Goal: Task Accomplishment & Management: Use online tool/utility

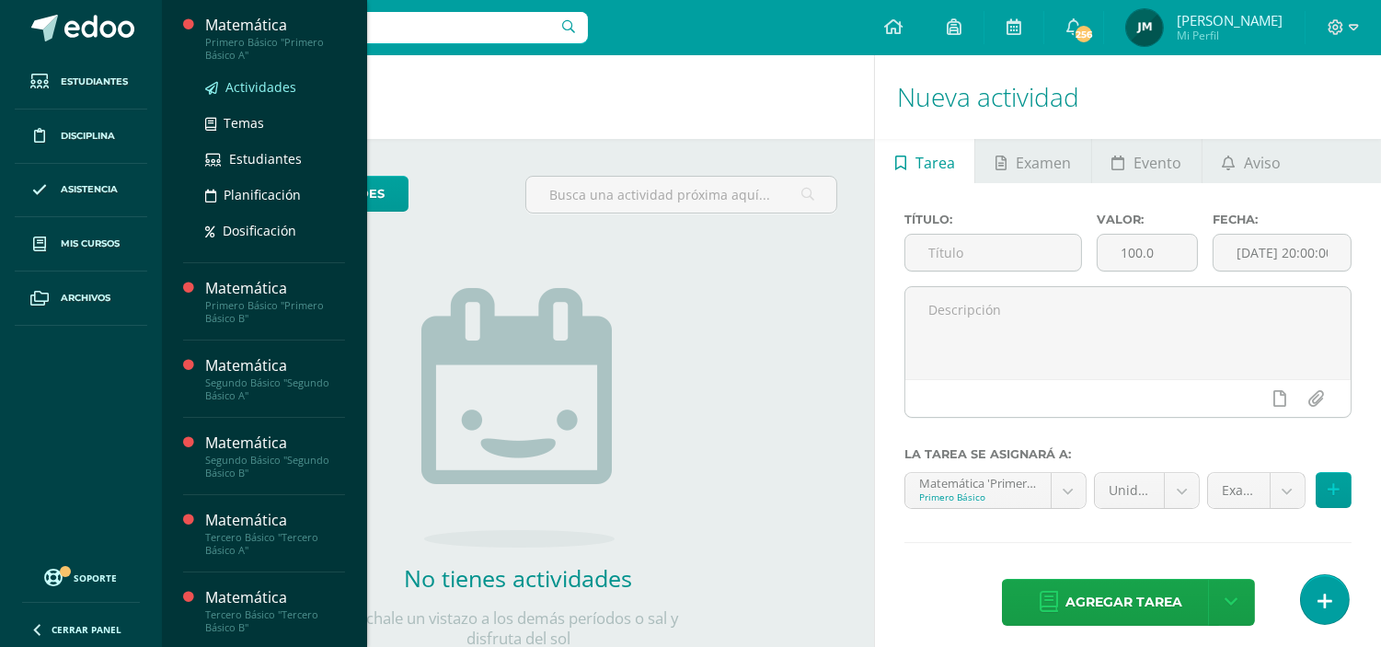
click at [234, 79] on span "Actividades" at bounding box center [260, 86] width 71 height 17
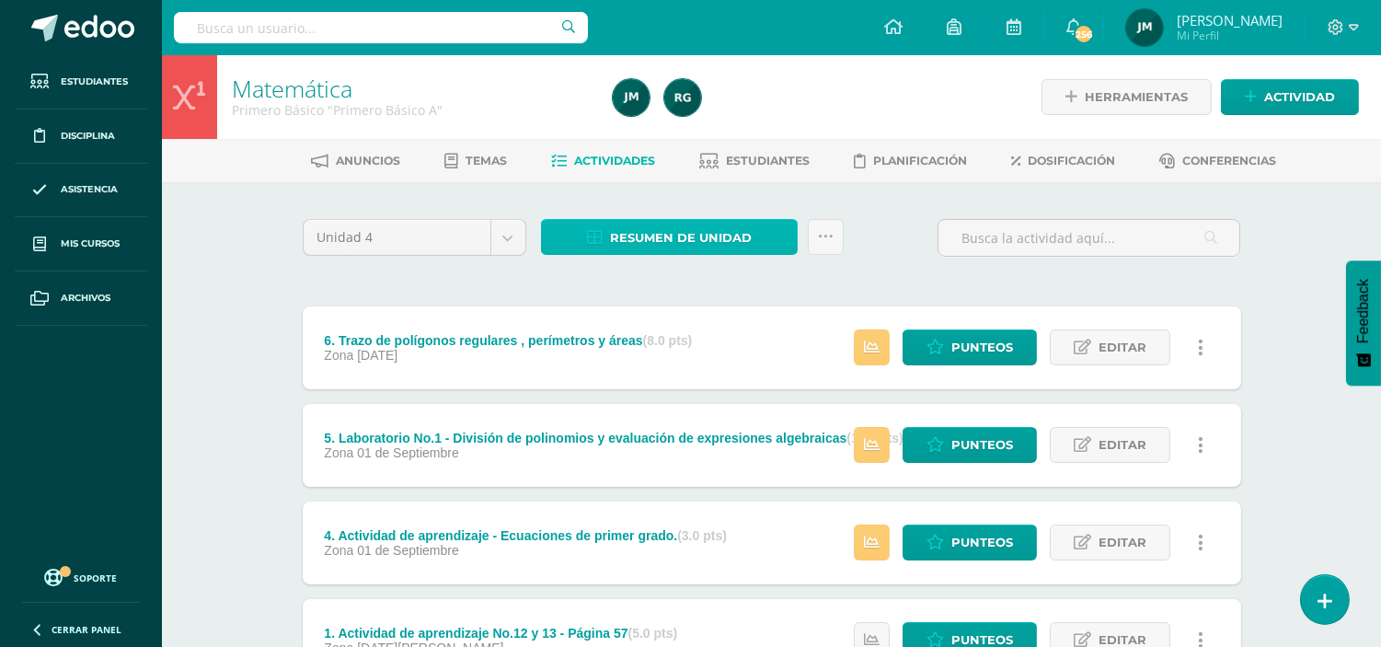
click at [632, 233] on span "Resumen de unidad" at bounding box center [681, 238] width 142 height 34
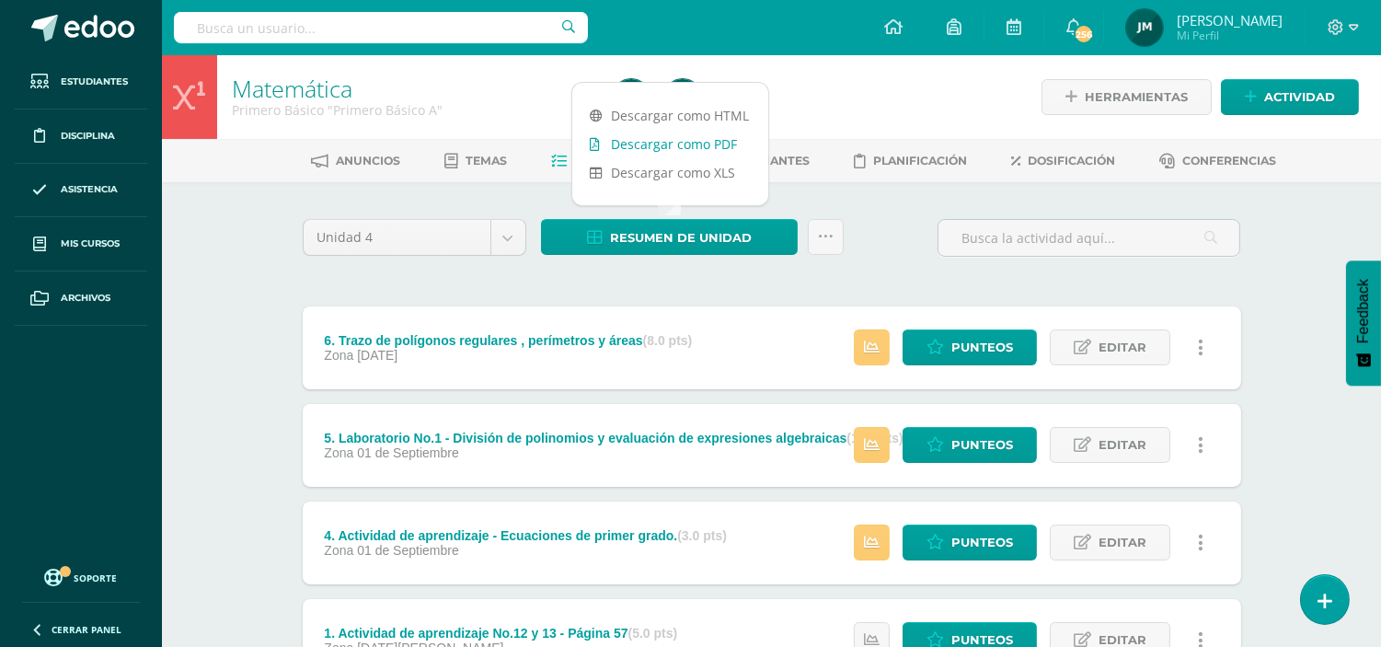
click at [665, 150] on link "Descargar como PDF" at bounding box center [670, 144] width 196 height 29
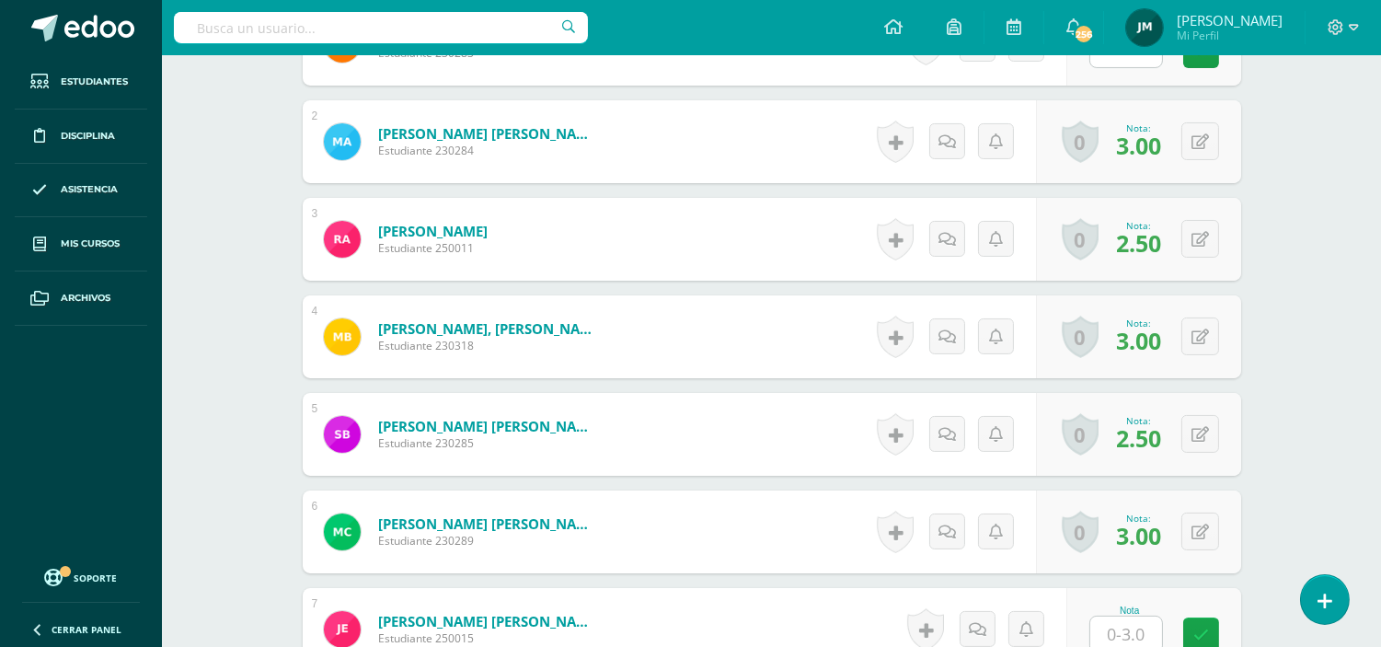
scroll to position [472, 0]
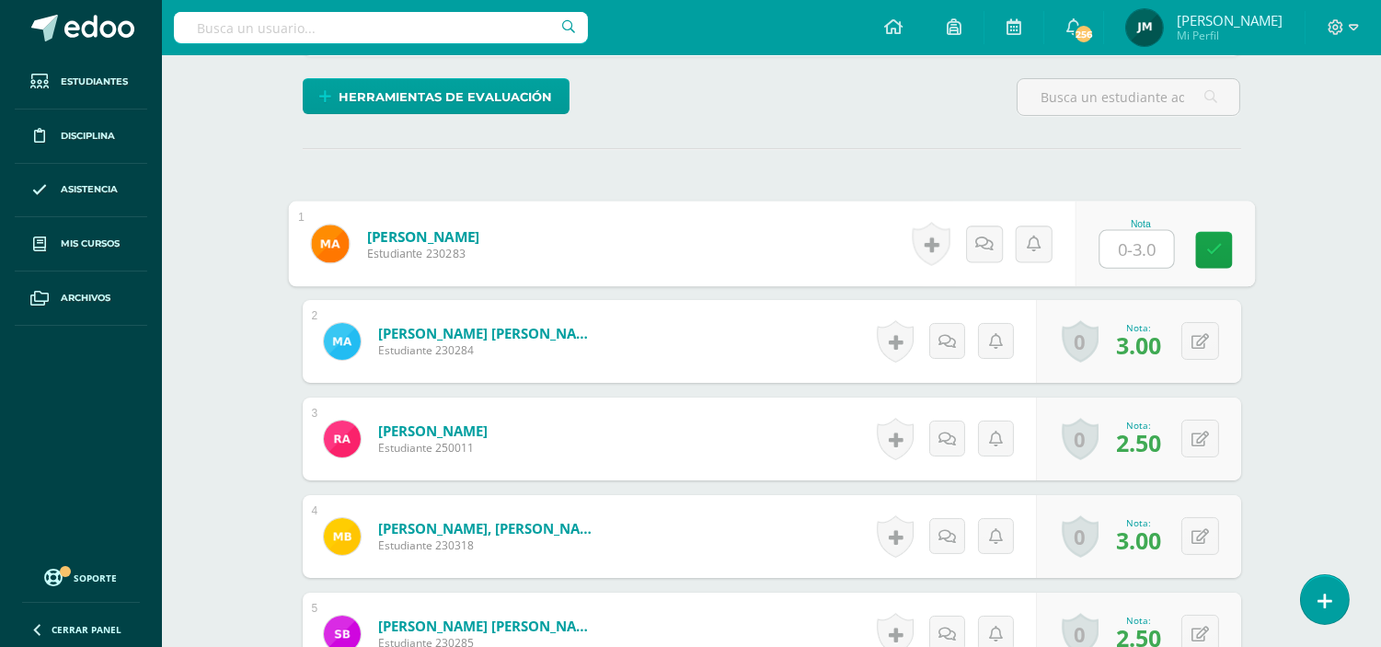
click at [1139, 236] on input "text" at bounding box center [1137, 249] width 74 height 37
type input "3"
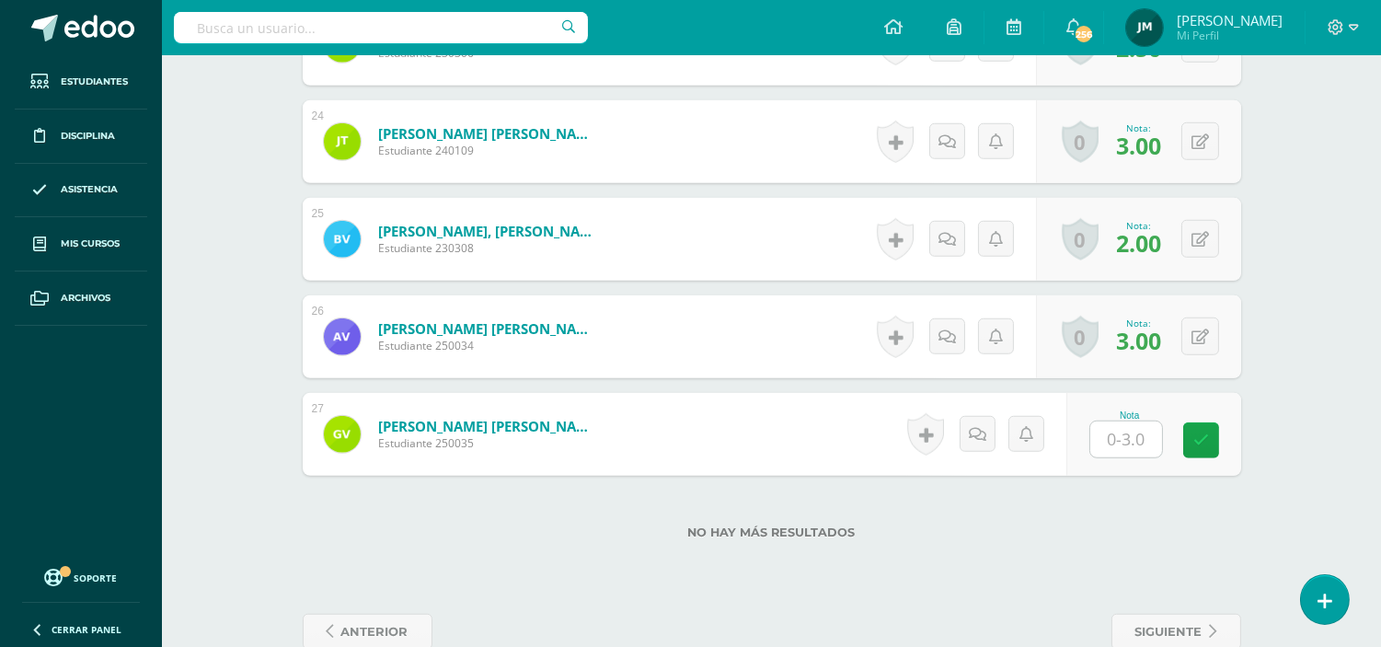
scroll to position [2855, 0]
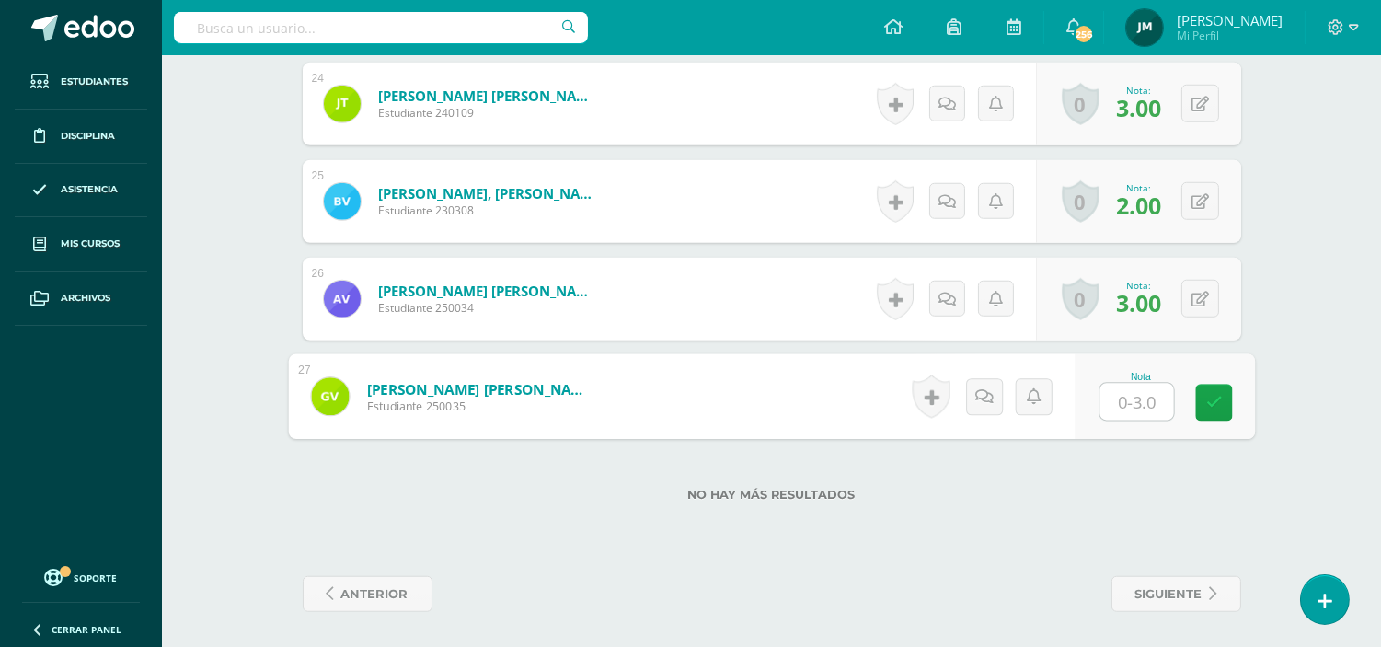
click at [1145, 398] on input "text" at bounding box center [1137, 402] width 74 height 37
type input "3"
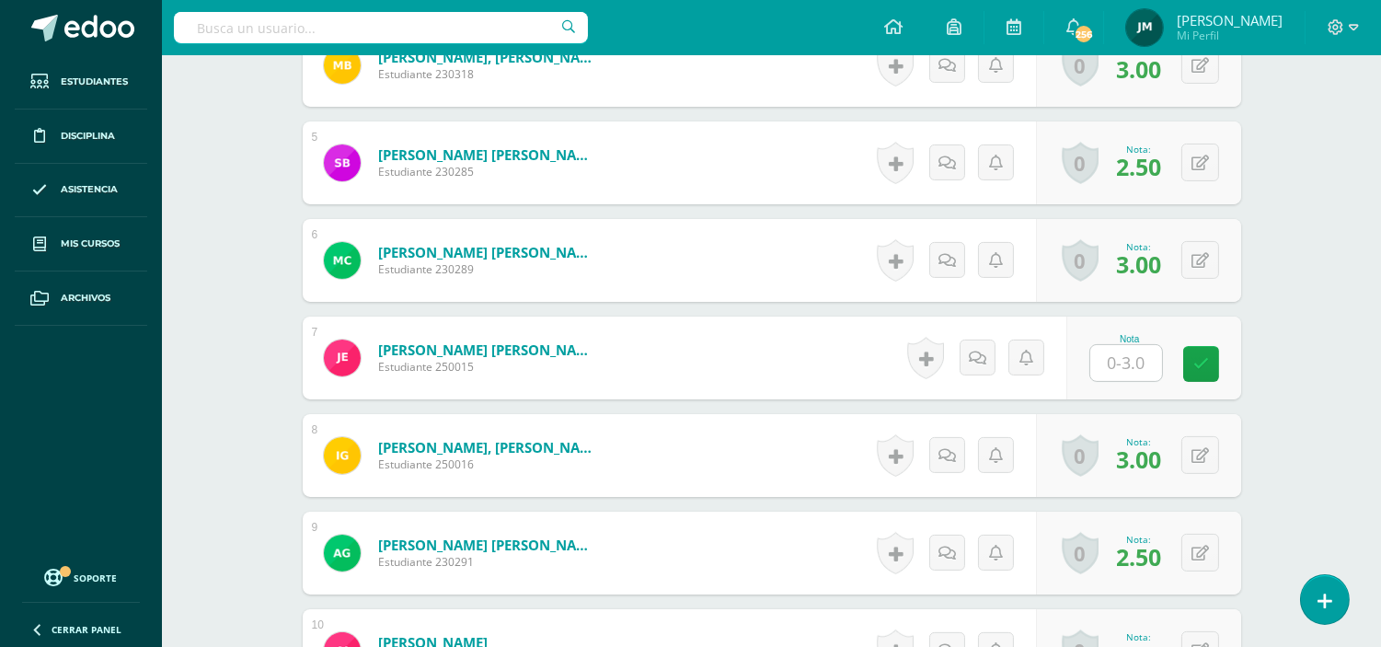
scroll to position [939, 0]
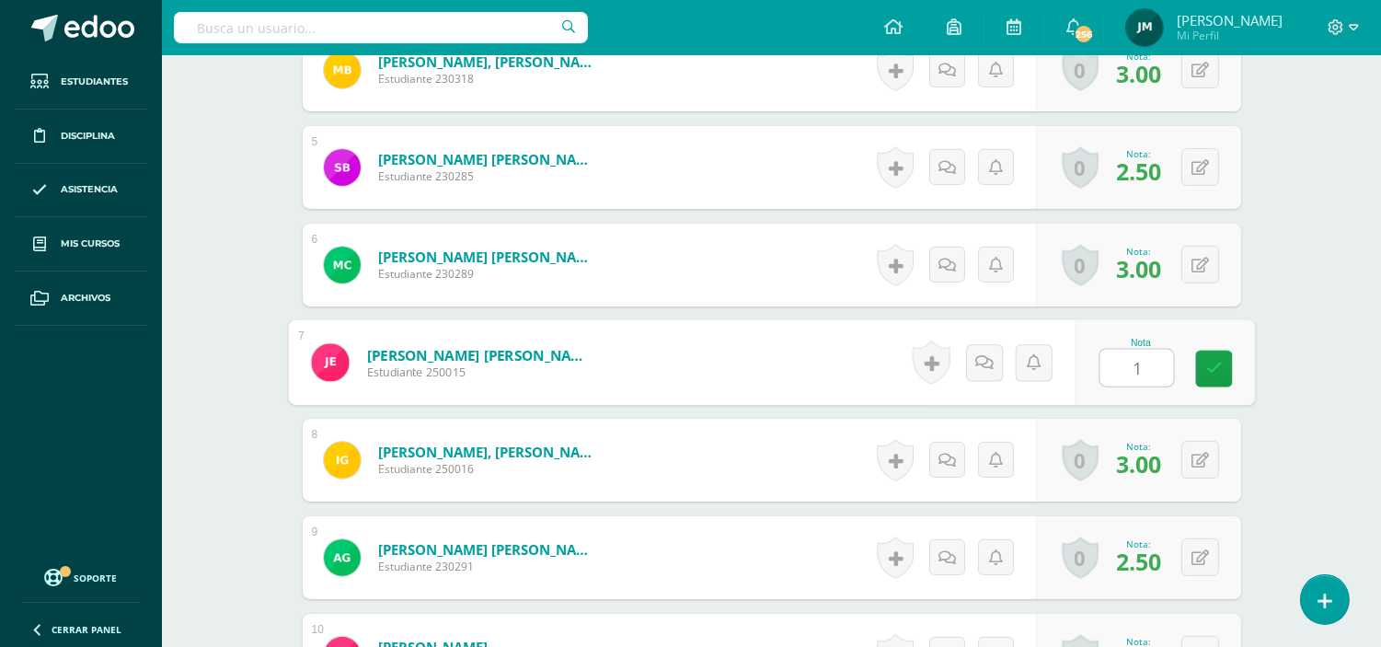
click at [1124, 366] on input "1" at bounding box center [1137, 368] width 74 height 37
type input "1.5"
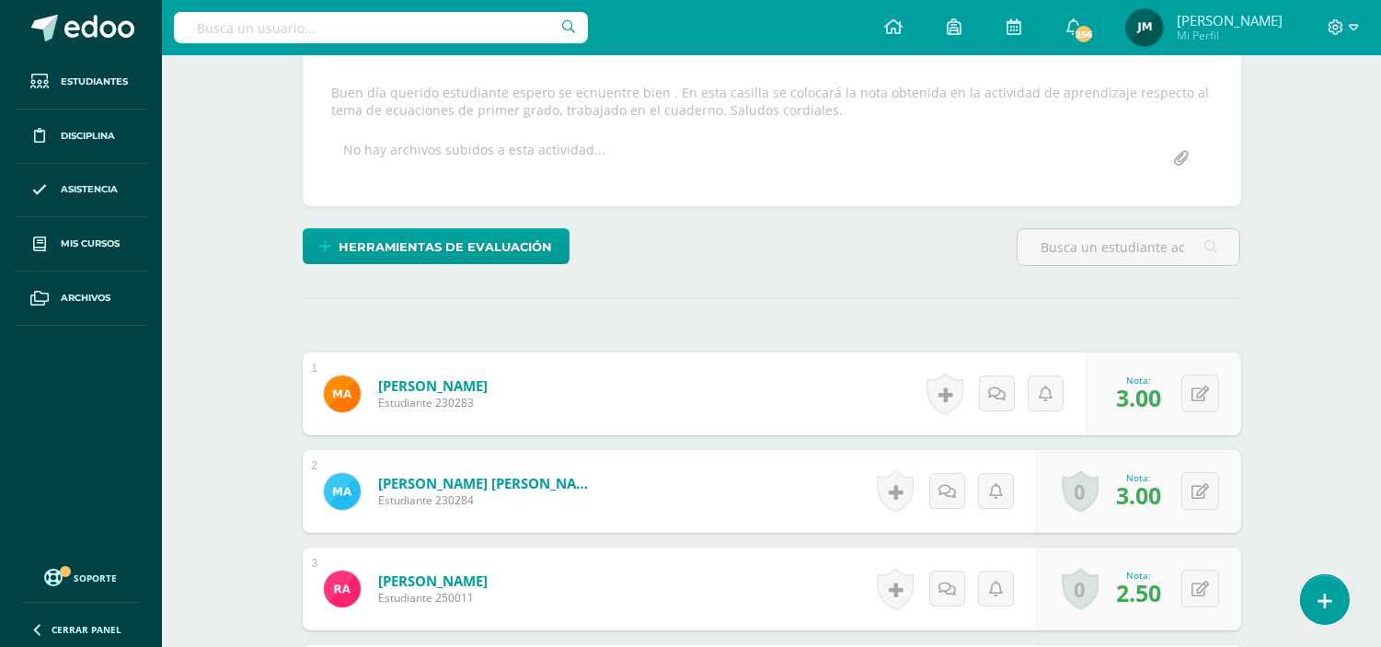
scroll to position [0, 0]
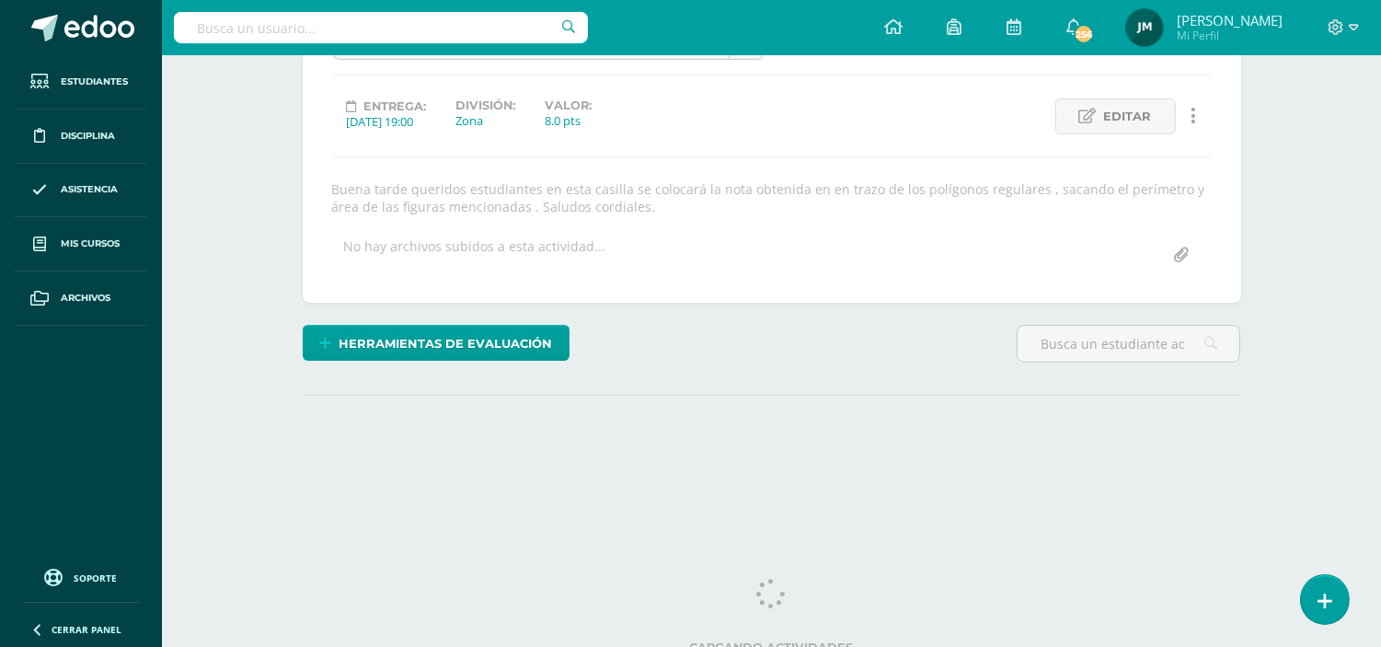
scroll to position [239, 0]
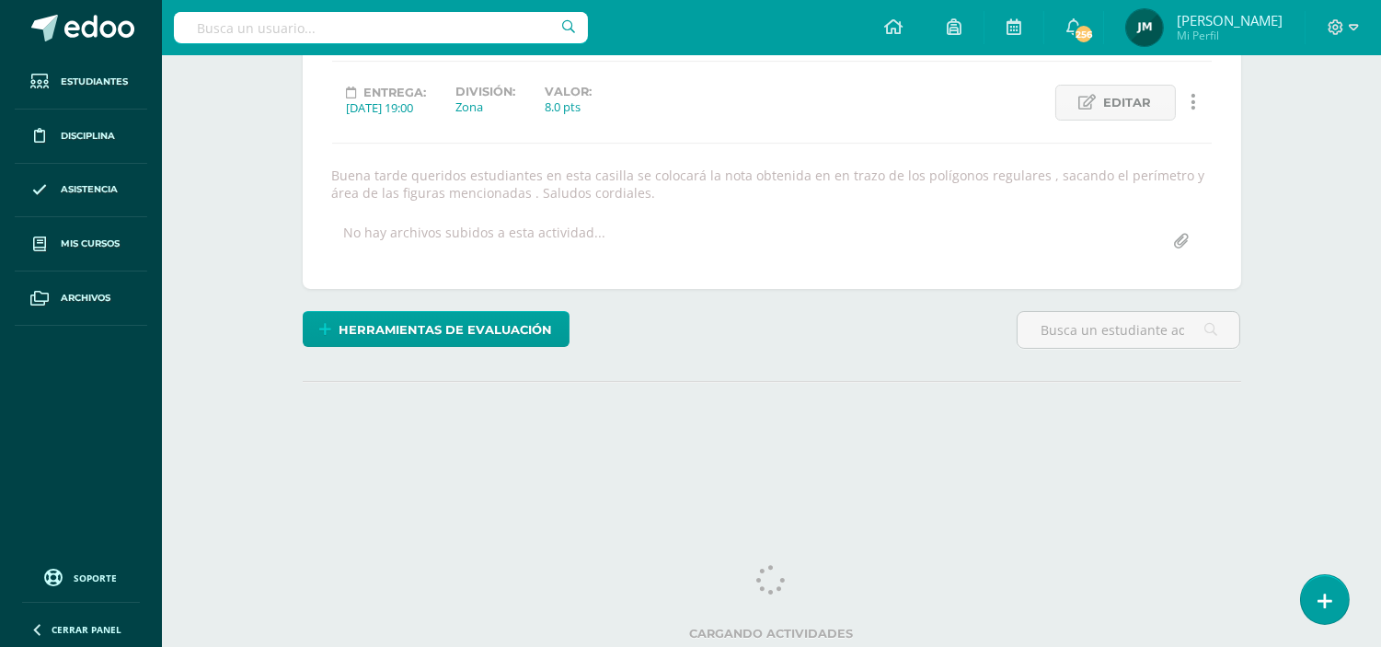
drag, startPoint x: 1395, startPoint y: 166, endPoint x: 1378, endPoint y: 369, distance: 204.0
click at [1378, 369] on html "Estudiantes Disciplina Asistencia Mis cursos Archivos Soporte Centro de ayuda Ú…" at bounding box center [690, 143] width 1381 height 764
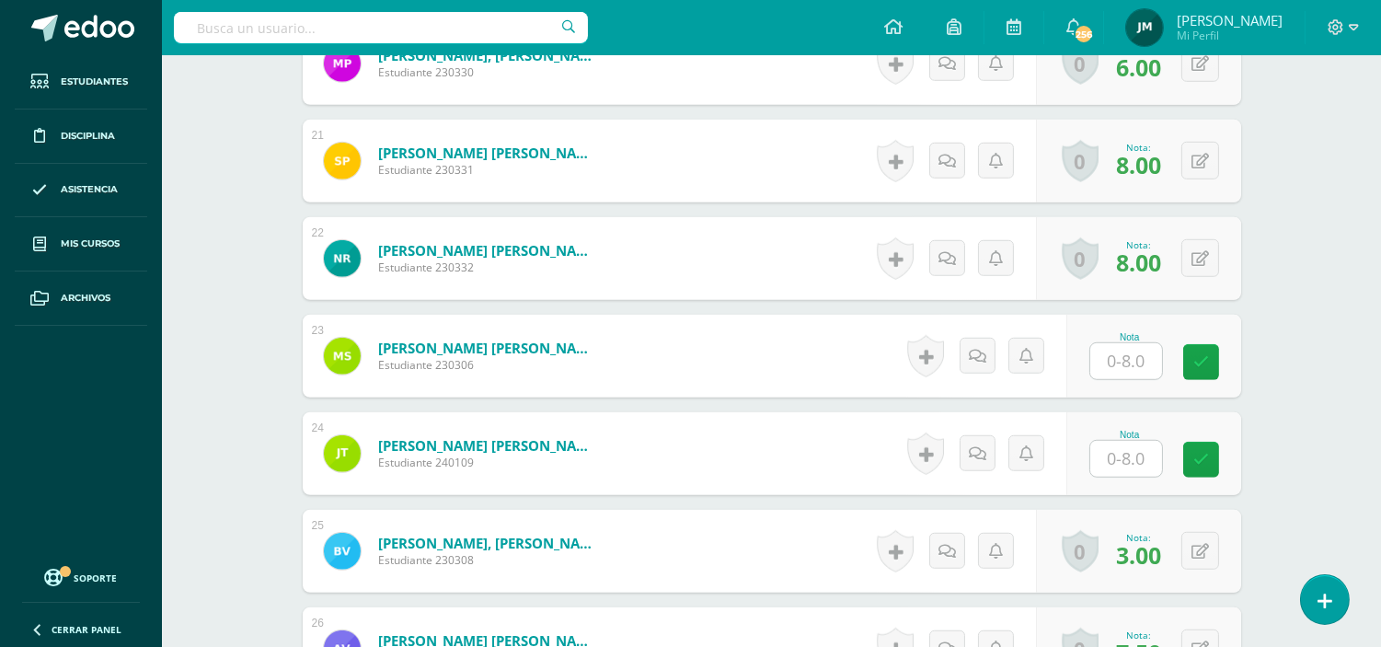
scroll to position [2463, 0]
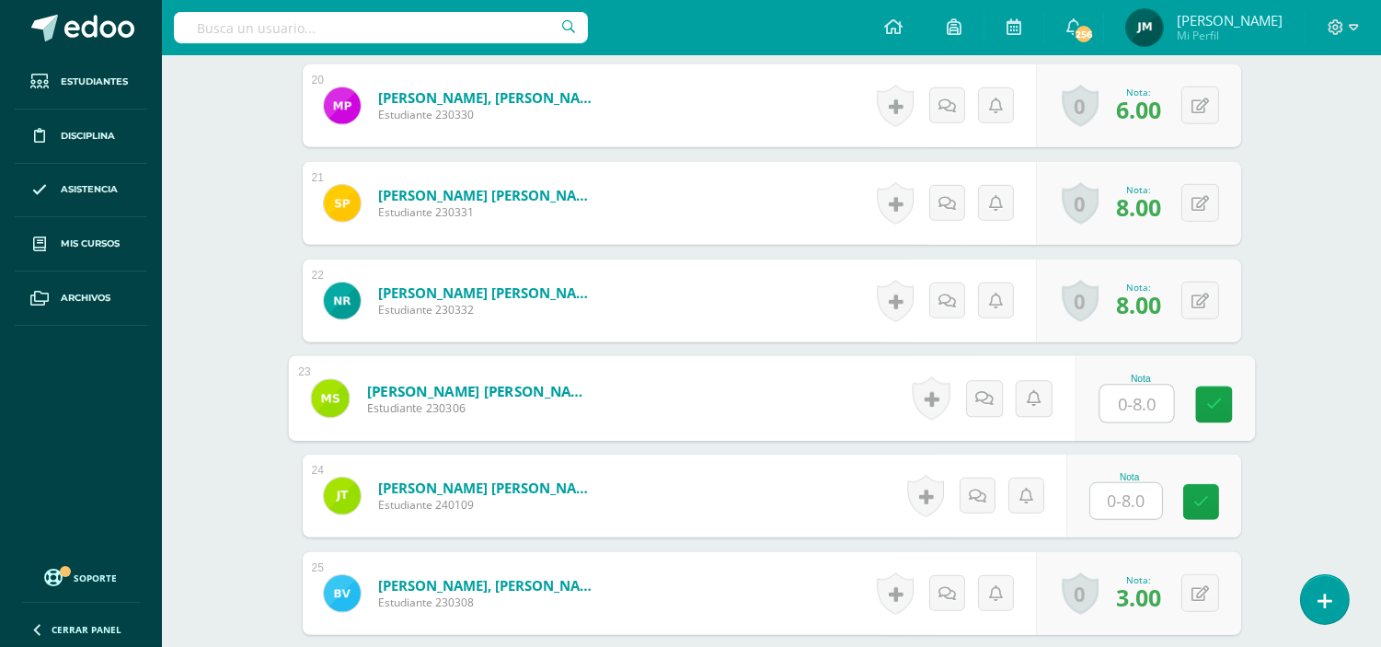
click at [1124, 402] on input "text" at bounding box center [1137, 404] width 74 height 37
type input "5"
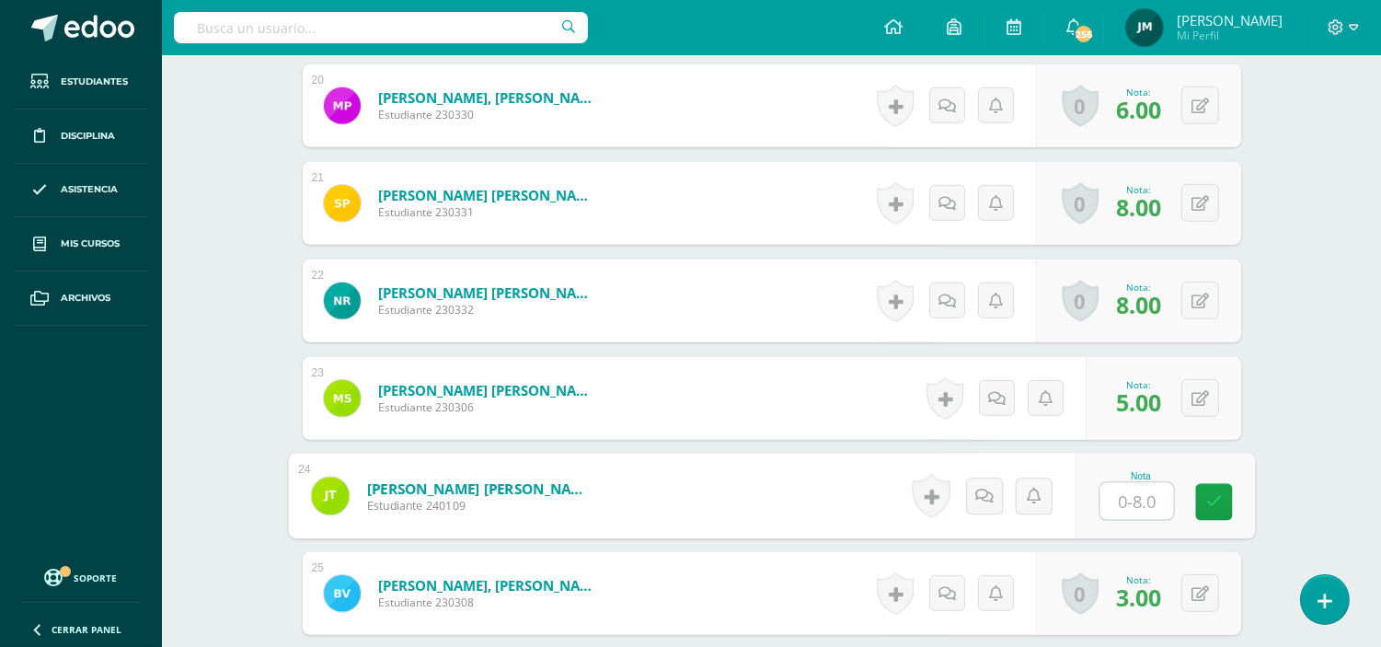
type input "6"
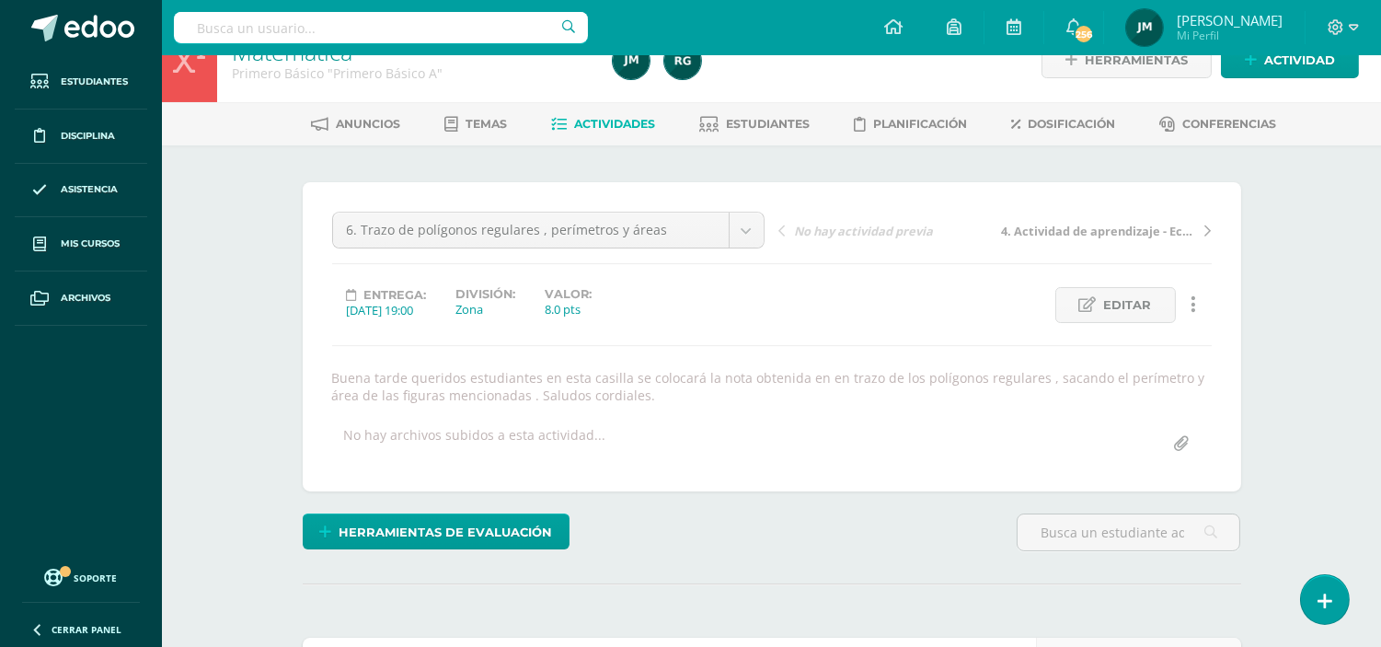
scroll to position [0, 0]
